Goal: Transaction & Acquisition: Purchase product/service

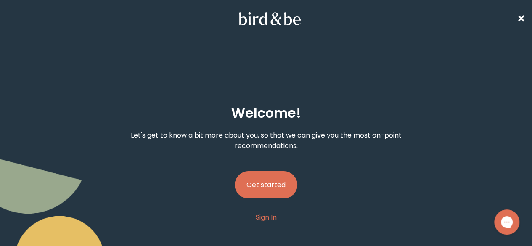
click at [275, 171] on button "Get started" at bounding box center [266, 184] width 63 height 27
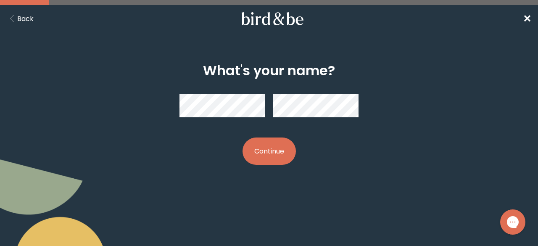
click at [258, 148] on button "Continue" at bounding box center [269, 150] width 53 height 27
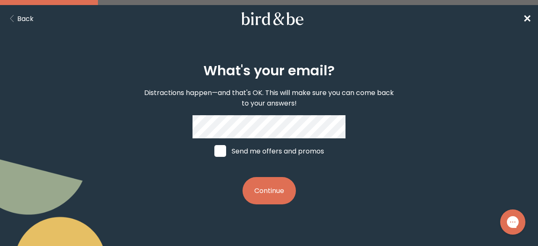
click at [280, 187] on button "Continue" at bounding box center [269, 190] width 53 height 27
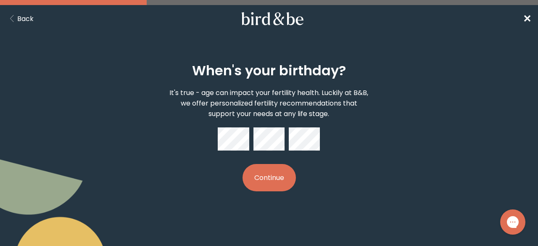
click at [278, 173] on button "Continue" at bounding box center [269, 177] width 53 height 27
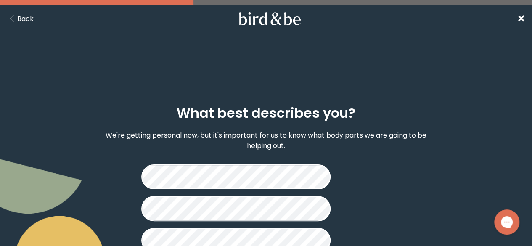
scroll to position [29, 0]
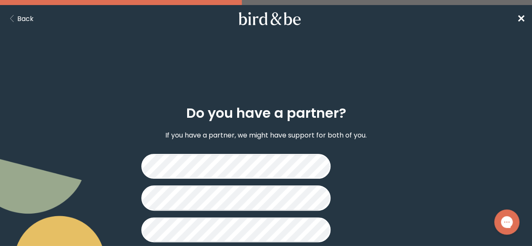
scroll to position [20, 0]
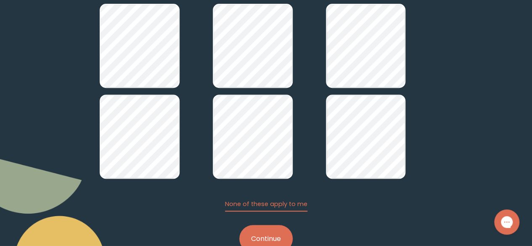
scroll to position [145, 0]
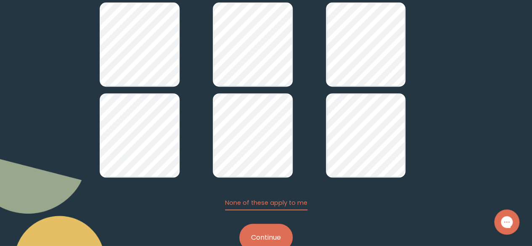
click at [288, 224] on button "Continue" at bounding box center [265, 237] width 53 height 27
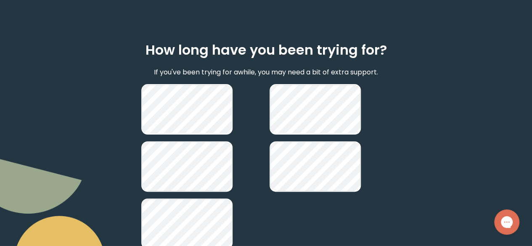
scroll to position [70, 0]
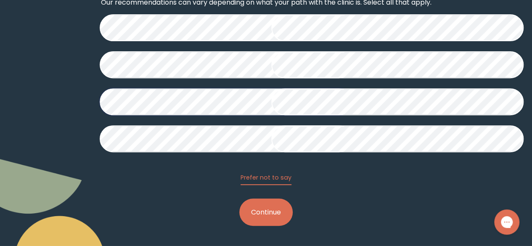
scroll to position [226, 0]
click at [272, 226] on button "Continue" at bounding box center [265, 211] width 53 height 27
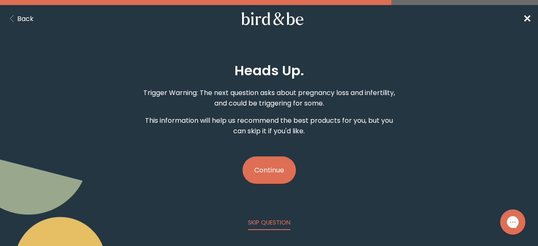
click at [277, 165] on button "Continue" at bounding box center [269, 169] width 53 height 27
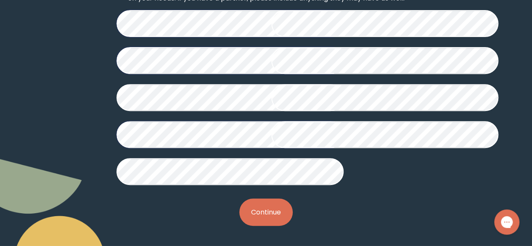
scroll to position [281, 0]
click at [261, 213] on button "Continue" at bounding box center [265, 211] width 53 height 27
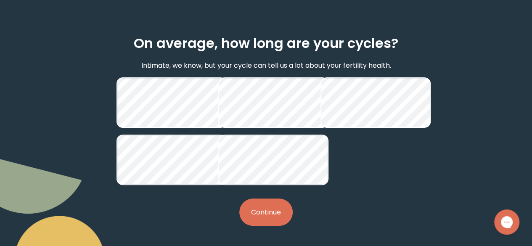
scroll to position [91, 0]
click at [266, 214] on button "Continue" at bounding box center [265, 211] width 53 height 27
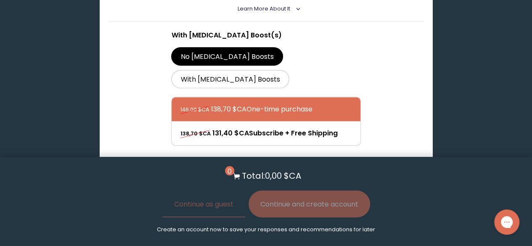
scroll to position [295, 0]
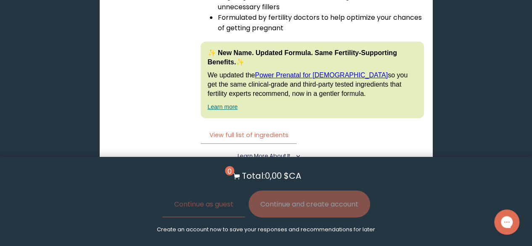
scroll to position [1596, 0]
click at [286, 217] on label "With CoQ10 Boost" at bounding box center [228, 226] width 115 height 19
click at [0, 0] on input "With CoQ10 Boost" at bounding box center [0, 0] width 0 height 0
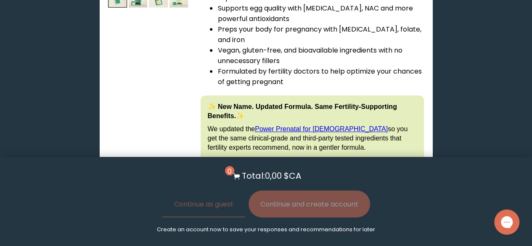
scroll to position [1542, 0]
click at [0, 0] on input "No CoQ10 Boost" at bounding box center [0, 0] width 0 height 0
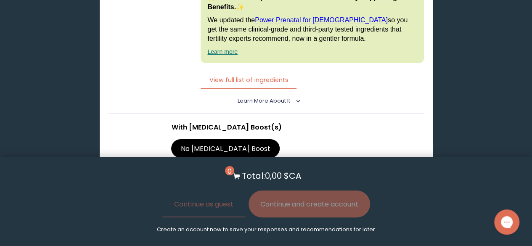
scroll to position [1651, 0]
click at [275, 213] on div at bounding box center [274, 225] width 188 height 24
click at [180, 219] on input "65,70 $CA Subscribe + Free Shipping" at bounding box center [180, 219] width 0 height 0
radio input "true"
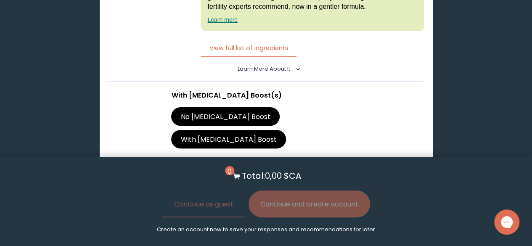
scroll to position [1681, 0]
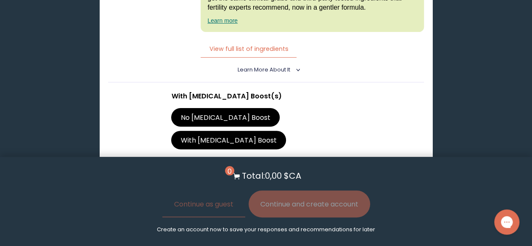
click at [298, 227] on button "Add to Cart - 65,70 $CA" at bounding box center [266, 236] width 100 height 19
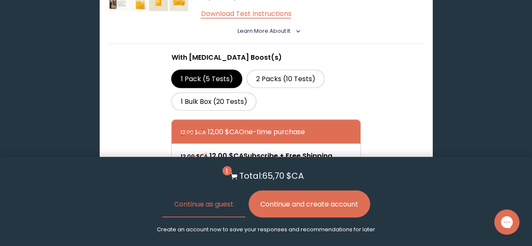
scroll to position [726, 0]
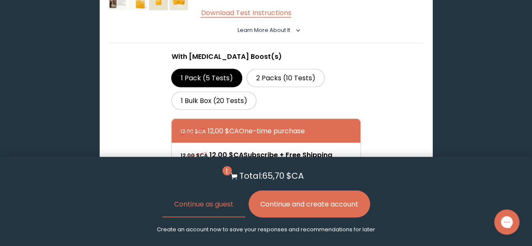
click at [275, 188] on button "Add to Cart - 12,00 $CA" at bounding box center [266, 197] width 98 height 19
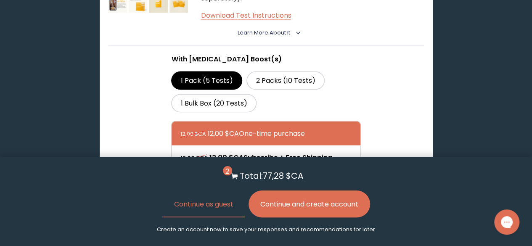
scroll to position [723, 0]
click at [304, 211] on button "Continue and create account" at bounding box center [309, 203] width 122 height 27
